Goal: Task Accomplishment & Management: Use online tool/utility

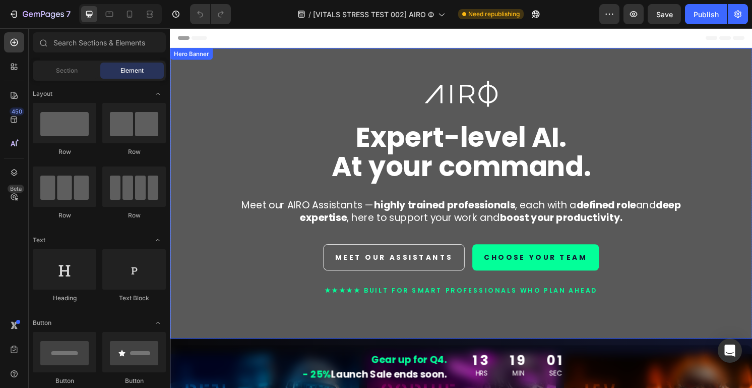
click at [223, 71] on div "Image Expert-level AI. At your command. Heading Meet our AIRO Assistants — high…" at bounding box center [472, 199] width 605 height 301
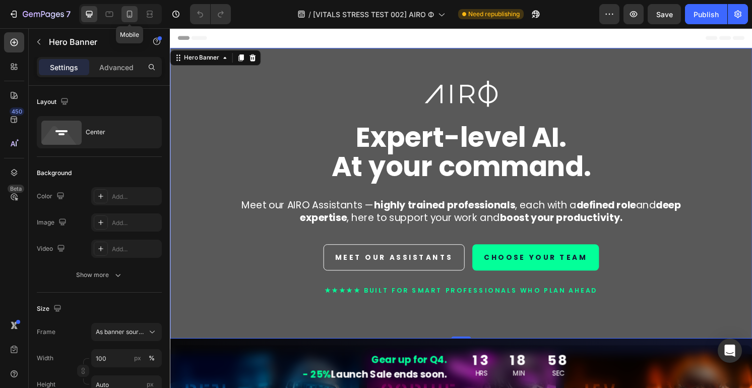
click at [130, 13] on icon at bounding box center [129, 14] width 10 height 10
type input "100%"
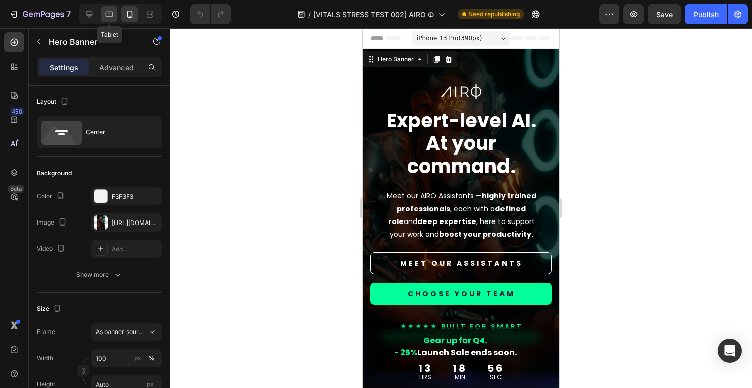
click at [107, 20] on div at bounding box center [109, 14] width 16 height 16
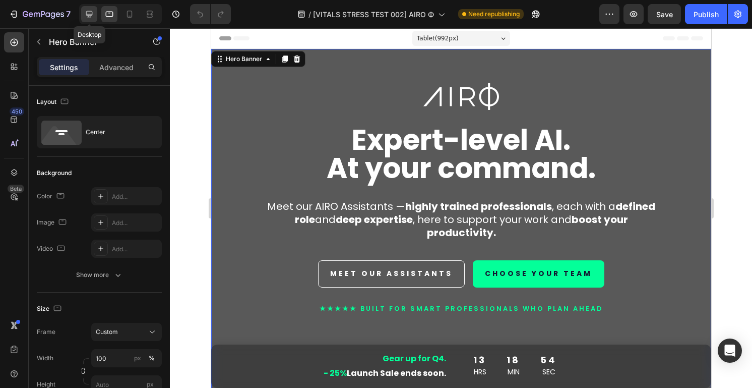
click at [87, 16] on icon at bounding box center [89, 14] width 10 height 10
type input "Auto"
type input "1200"
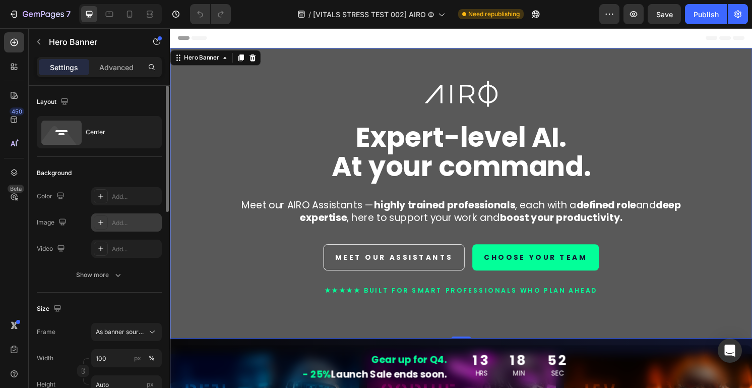
click at [100, 222] on icon at bounding box center [101, 222] width 8 height 8
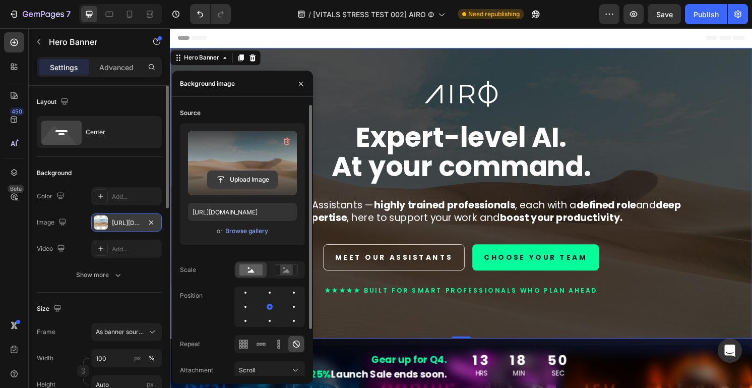
click at [234, 181] on input "file" at bounding box center [243, 179] width 70 height 17
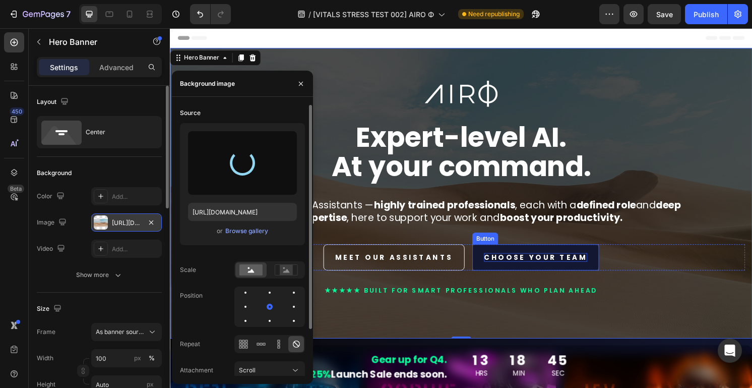
type input "[URL][DOMAIN_NAME]"
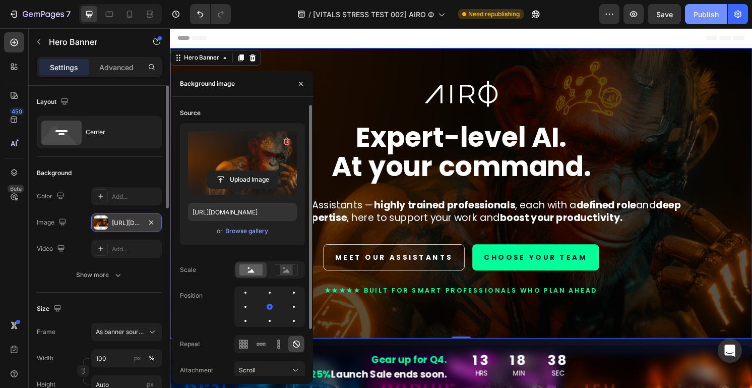
click at [708, 16] on div "Publish" at bounding box center [706, 14] width 25 height 11
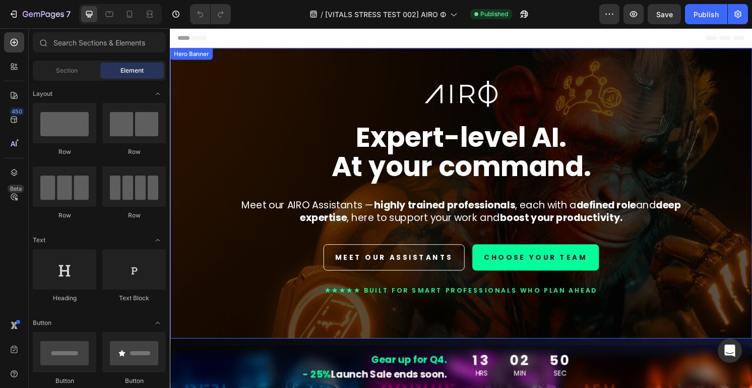
click at [711, 281] on div "Image Expert-level AI. At your command. Heading Meet our AIRO Assistants — high…" at bounding box center [472, 209] width 590 height 252
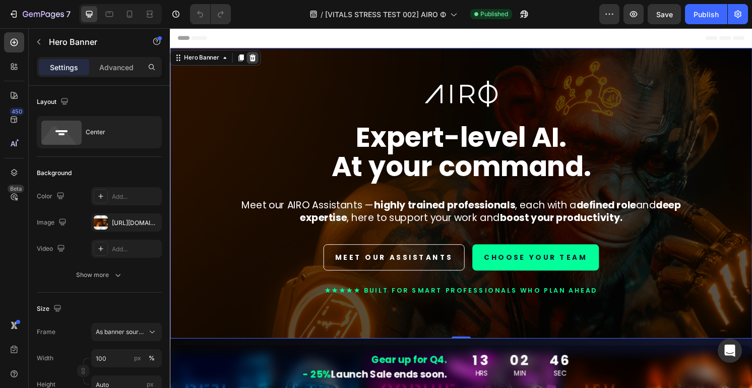
click at [254, 61] on icon at bounding box center [256, 58] width 7 height 7
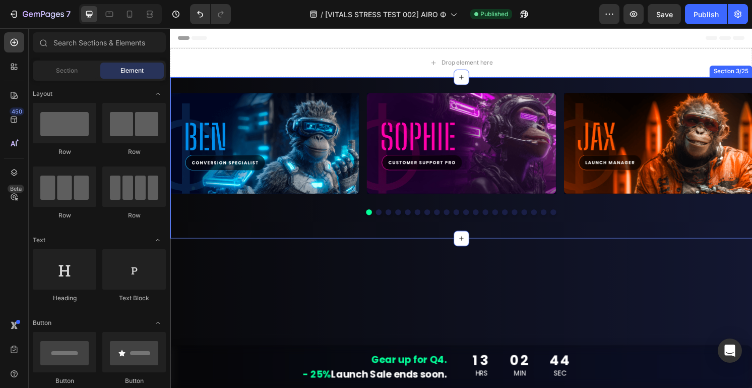
click at [684, 234] on div "Image Image Image Image Image Image Image Image Image Image Image Image Image I…" at bounding box center [472, 162] width 605 height 167
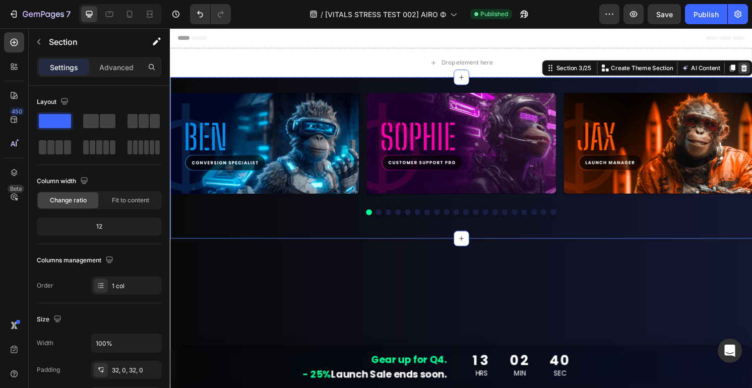
click at [752, 71] on icon at bounding box center [766, 69] width 7 height 7
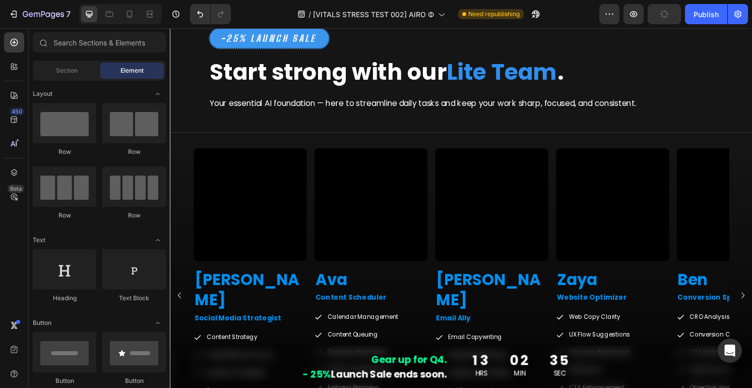
scroll to position [908, 0]
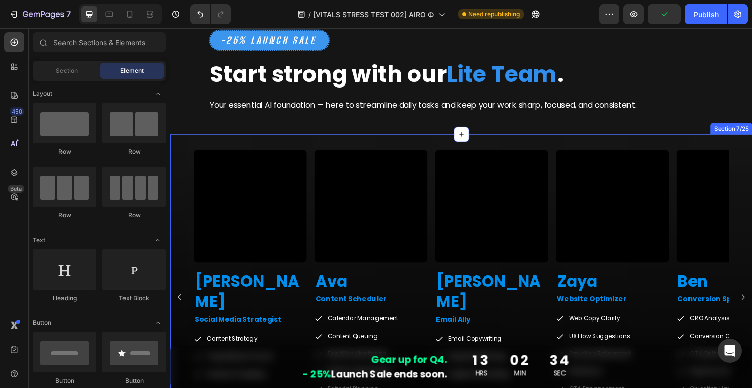
click at [752, 144] on div "Video [PERSON_NAME] Heading Social Media Strategist Text Block Content Strategy…" at bounding box center [472, 319] width 605 height 361
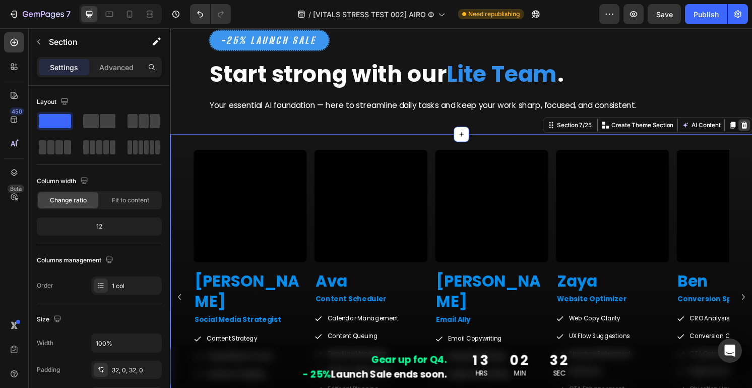
click at [752, 131] on icon at bounding box center [766, 128] width 7 height 7
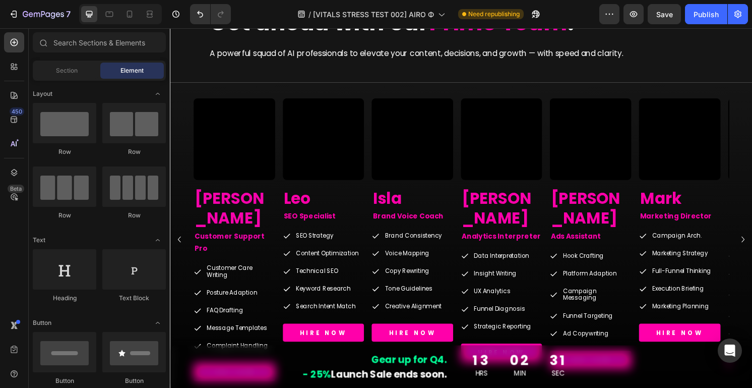
scroll to position [1111, 0]
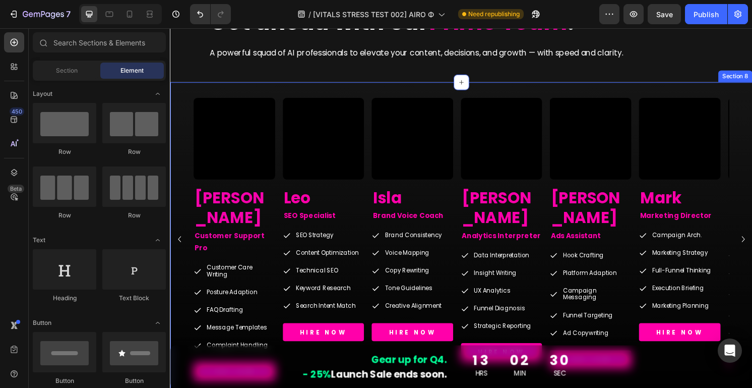
click at [752, 95] on div "Video Sophie Heading Customer Support Pro Text Block Customer Care Writing Post…" at bounding box center [472, 258] width 605 height 348
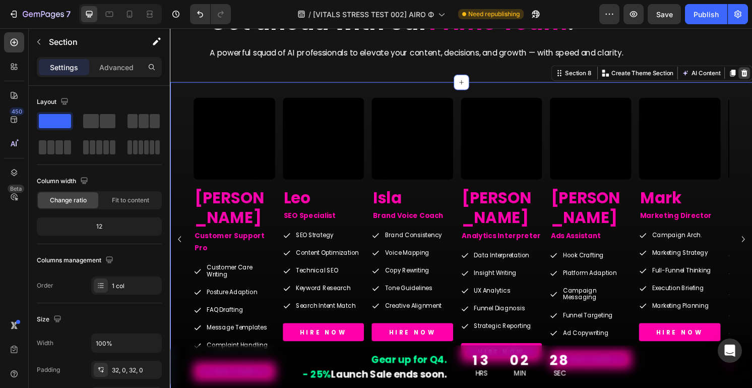
click at [752, 74] on icon at bounding box center [766, 74] width 7 height 7
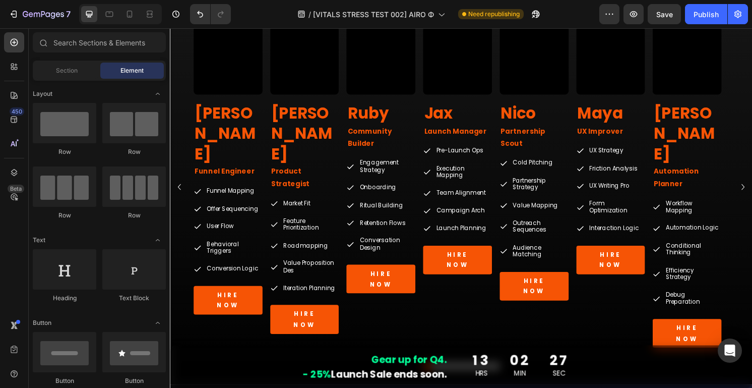
scroll to position [1336, 0]
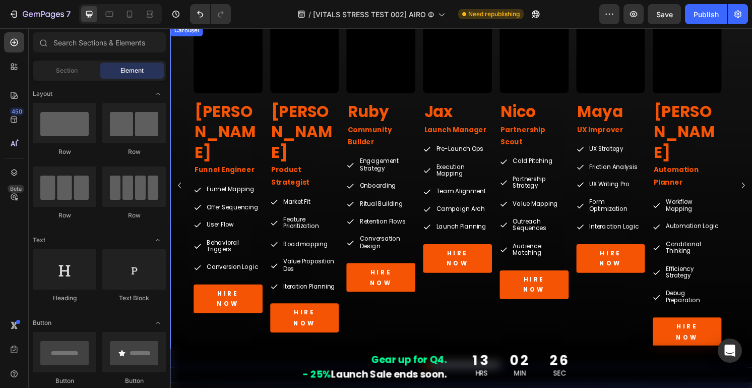
click at [752, 71] on div "Video Kai Heading Funnel Engineer Text Block Funnel Mapping Offer Sequencing Us…" at bounding box center [472, 192] width 605 height 334
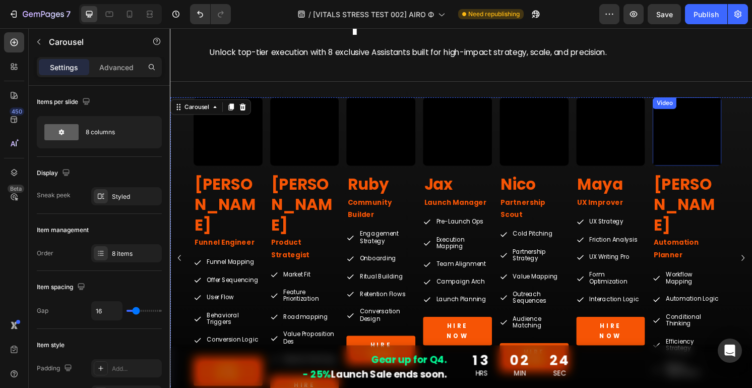
scroll to position [1258, 0]
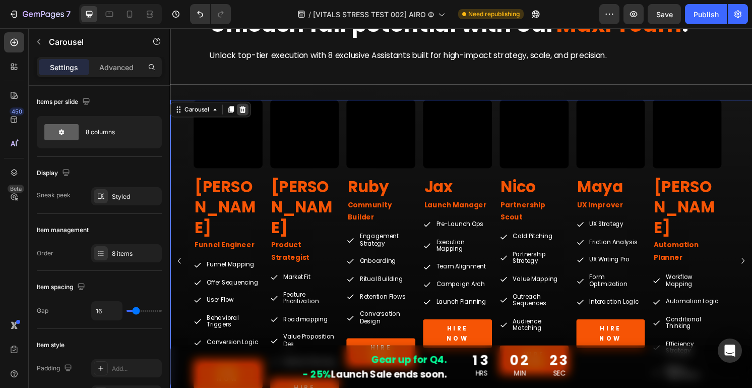
click at [245, 114] on icon at bounding box center [245, 113] width 8 height 8
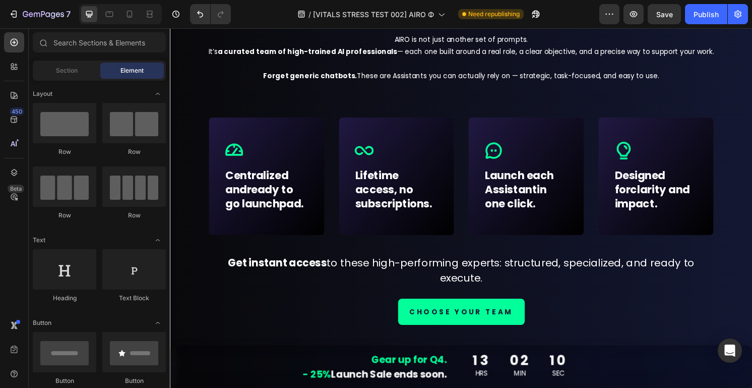
scroll to position [0, 0]
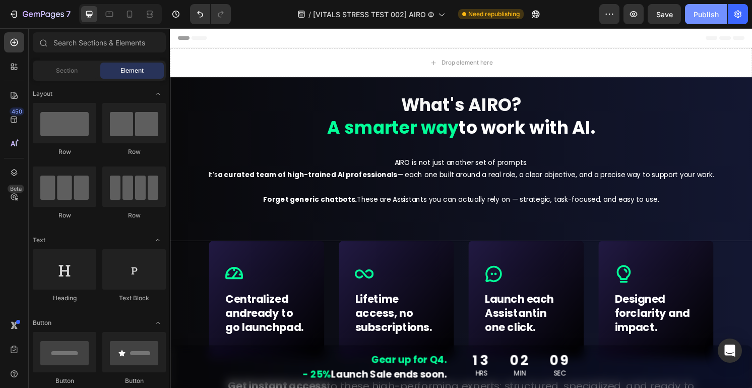
click at [707, 12] on div "Publish" at bounding box center [706, 14] width 25 height 11
